Goal: Task Accomplishment & Management: Manage account settings

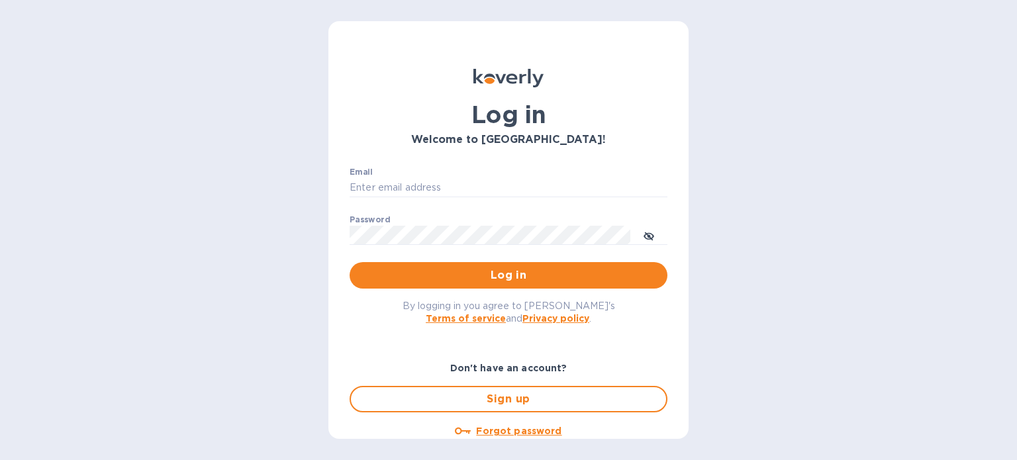
type input "[PERSON_NAME][EMAIL_ADDRESS][PERSON_NAME][DOMAIN_NAME]"
click at [601, 149] on div "Log in Welcome to [GEOGRAPHIC_DATA]!" at bounding box center [508, 107] width 339 height 99
click at [518, 278] on span "Log in" at bounding box center [508, 275] width 296 height 16
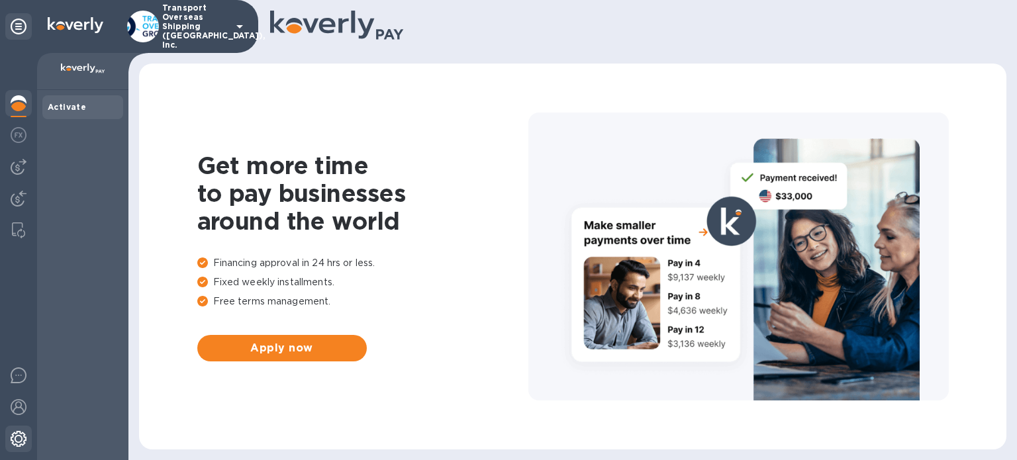
click at [15, 434] on img at bounding box center [19, 439] width 16 height 16
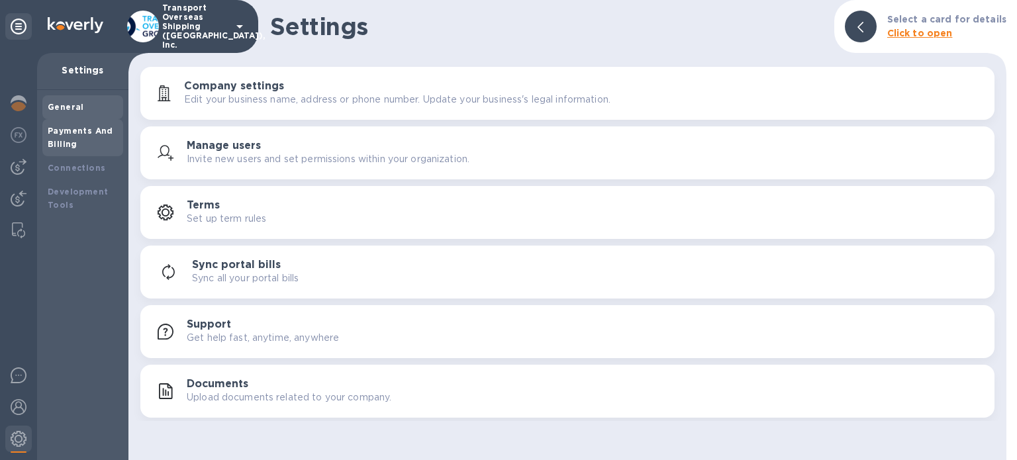
click at [95, 148] on div "Payments And Billing" at bounding box center [83, 137] width 70 height 26
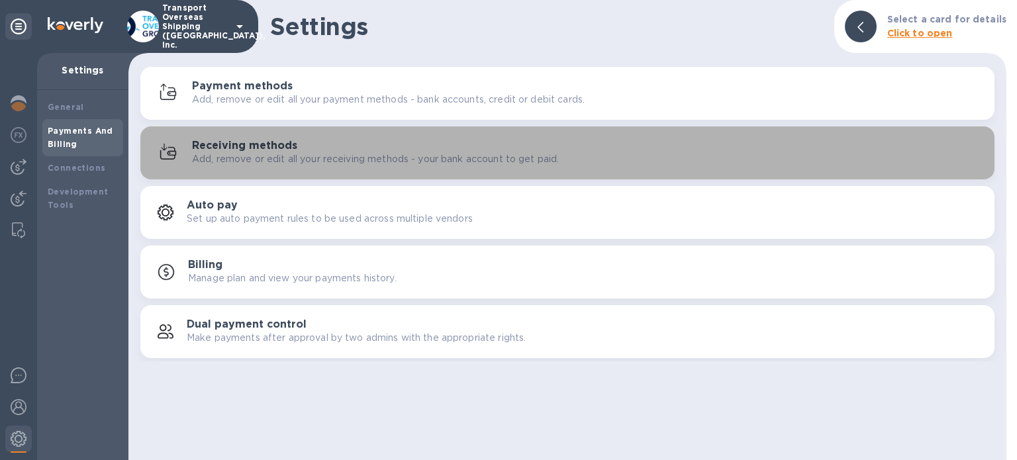
click at [238, 161] on p "Add, remove or edit all your receiving methods - your bank account to get paid." at bounding box center [375, 159] width 367 height 14
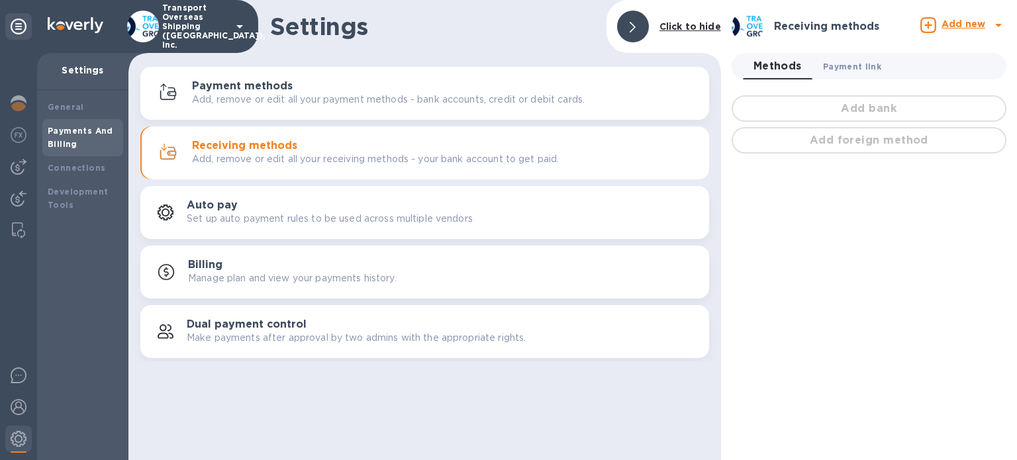
click at [872, 71] on span "Payment link 0" at bounding box center [852, 67] width 58 height 14
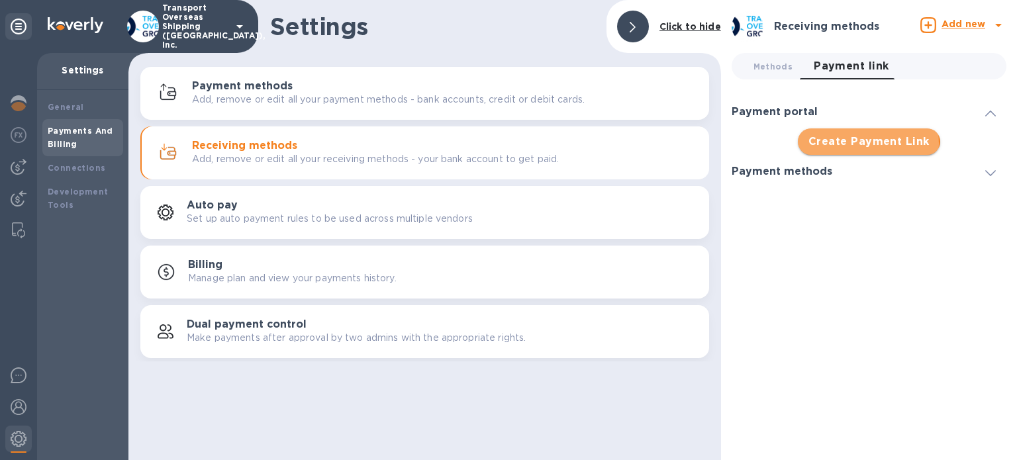
click at [865, 144] on span "Create Payment Link" at bounding box center [868, 142] width 121 height 16
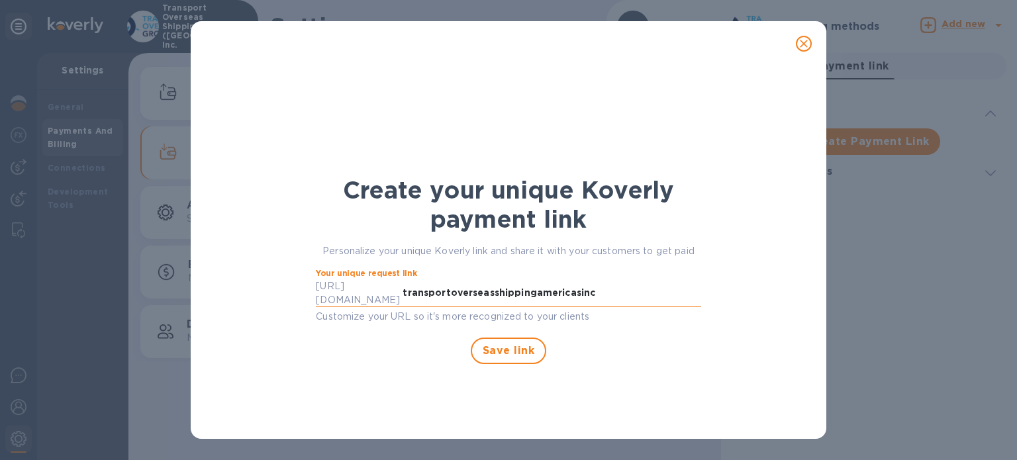
click at [598, 293] on input "transportoverseasshippingamericasinc" at bounding box center [551, 293] width 298 height 20
click at [535, 291] on input "transportoverseasshippingamericas" at bounding box center [551, 293] width 298 height 20
type input "toshippingamericas"
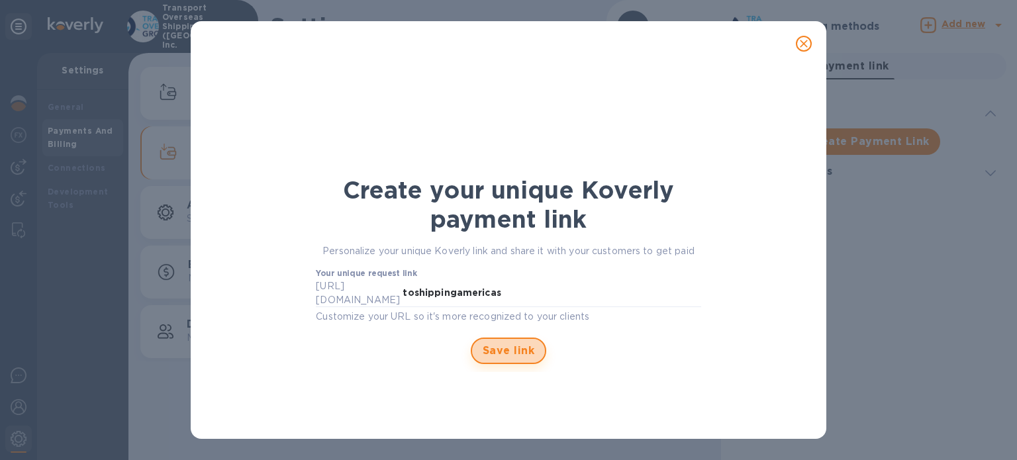
click at [508, 343] on span "Save link" at bounding box center [508, 351] width 52 height 16
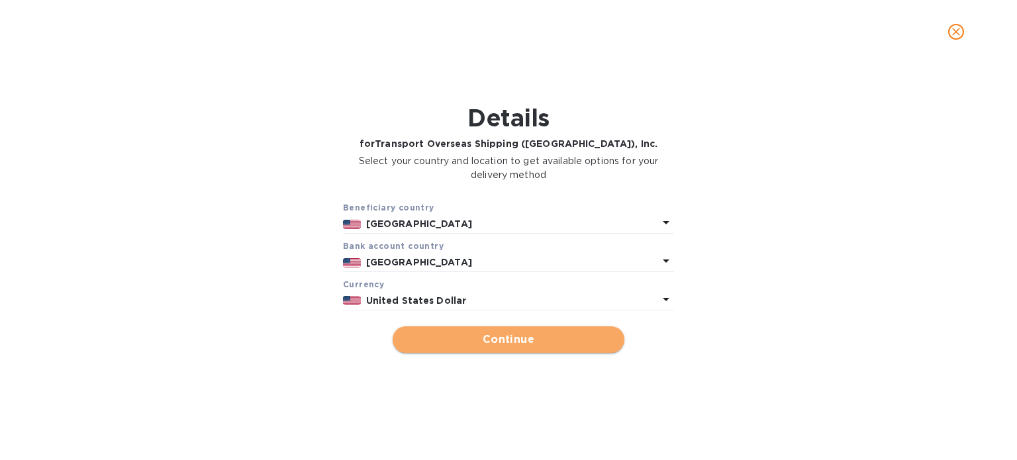
click at [511, 341] on span "Continue" at bounding box center [508, 340] width 210 height 16
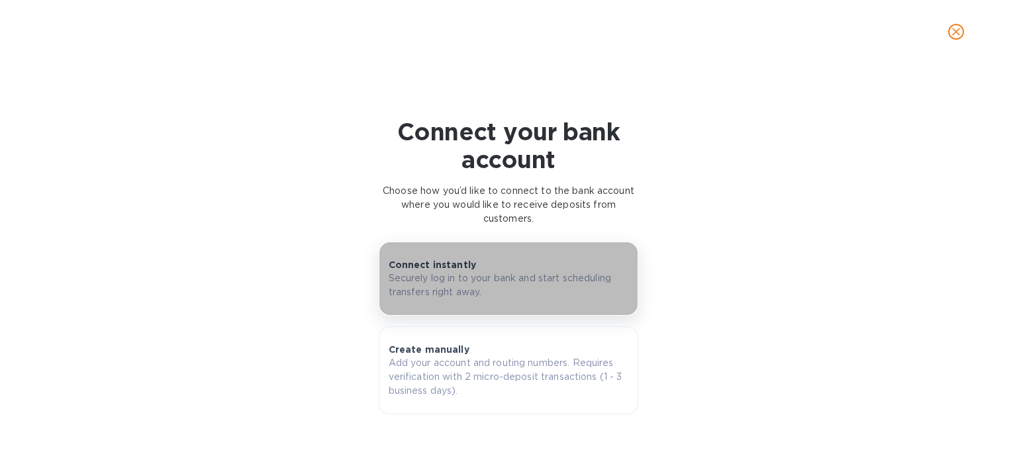
click at [478, 287] on p "Securely log in to your bank and start scheduling transfers right away." at bounding box center [508, 285] width 240 height 28
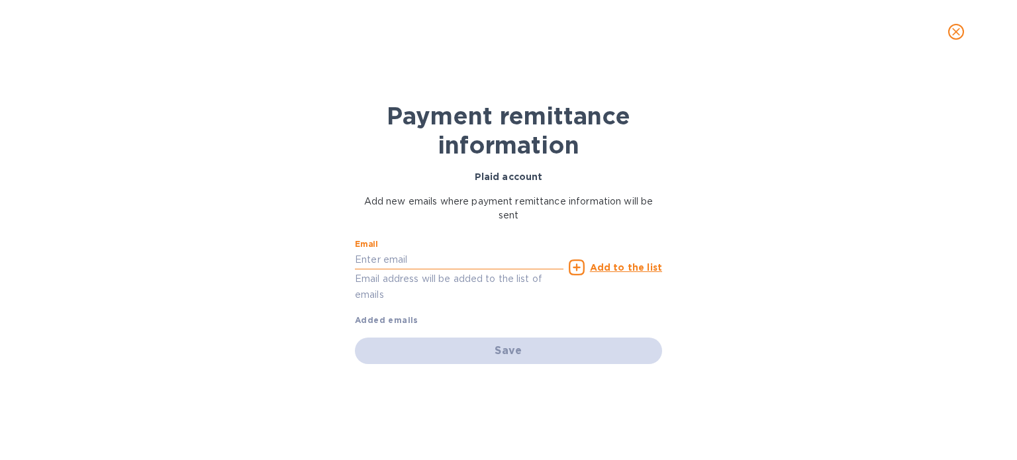
click at [425, 255] on input "text" at bounding box center [459, 260] width 208 height 20
paste input "s.doehnel@to-group.com"
type input "s.doehnel@to-group.com"
click at [601, 265] on u "Add to the list" at bounding box center [626, 267] width 72 height 11
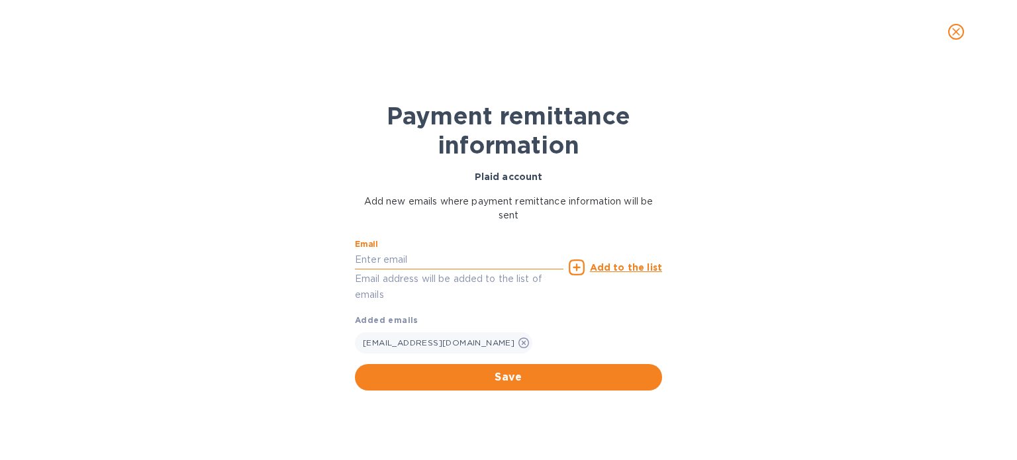
click at [432, 251] on input "text" at bounding box center [459, 260] width 208 height 20
type input "[PERSON_NAME][EMAIL_ADDRESS][PERSON_NAME][DOMAIN_NAME]"
click at [617, 257] on div "Add to the list" at bounding box center [615, 267] width 99 height 21
click at [605, 264] on u "Add to the list" at bounding box center [626, 267] width 72 height 11
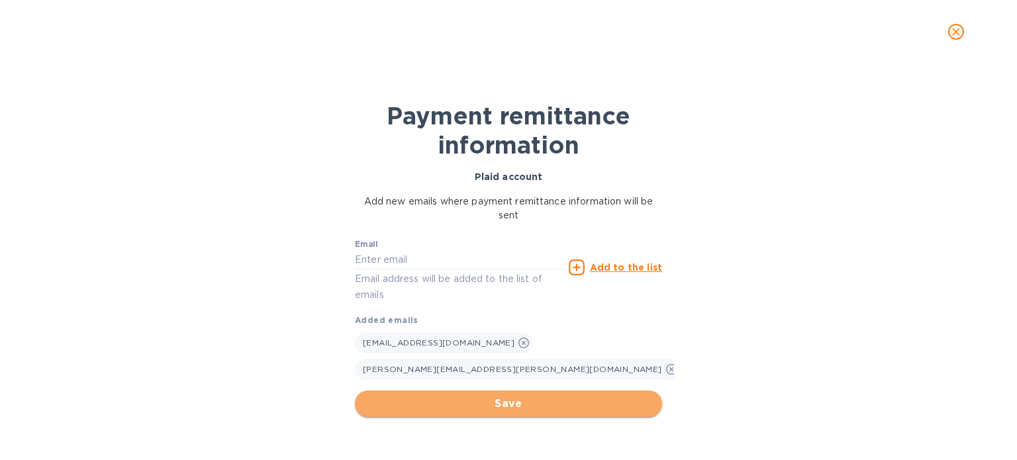
click at [523, 410] on span "Save" at bounding box center [508, 404] width 286 height 16
